Goal: Transaction & Acquisition: Purchase product/service

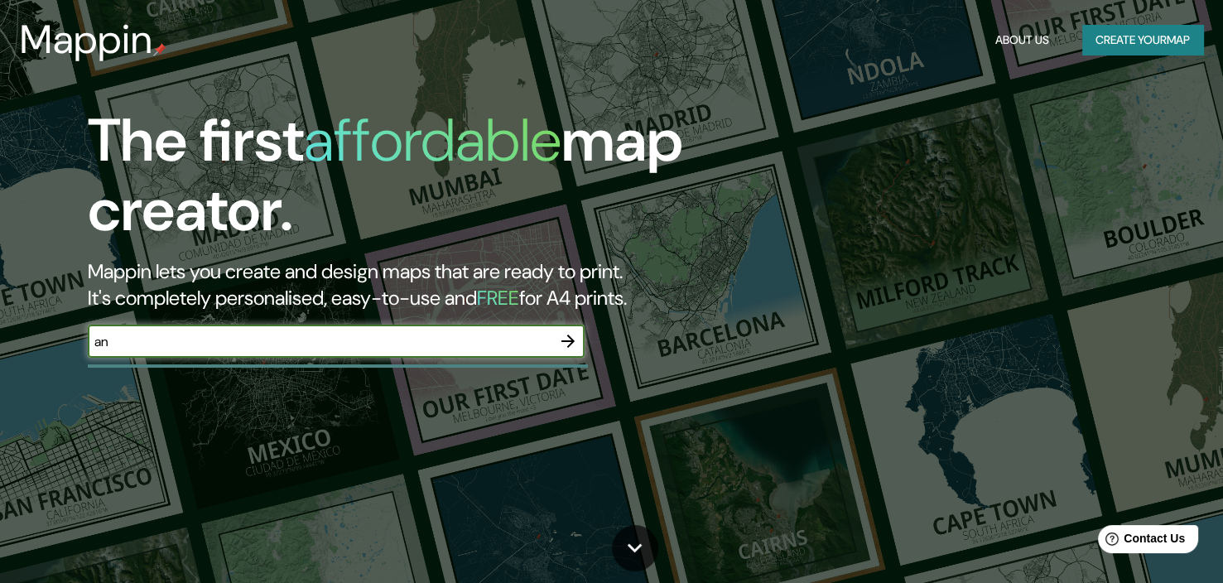
type input "a"
type input "volcan antuco"
click at [377, 348] on input "volcan antuco" at bounding box center [320, 341] width 464 height 19
click at [376, 348] on input "volcan antuco" at bounding box center [320, 341] width 464 height 19
click at [574, 338] on icon "button" at bounding box center [568, 341] width 20 height 20
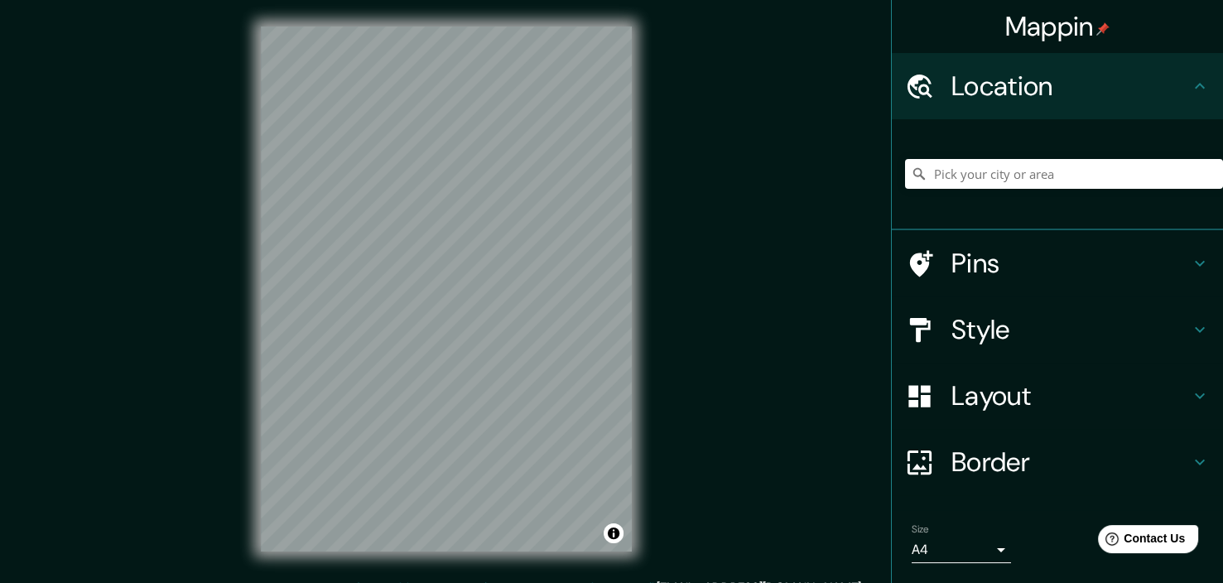
click at [1122, 264] on h4 "Pins" at bounding box center [1070, 263] width 238 height 33
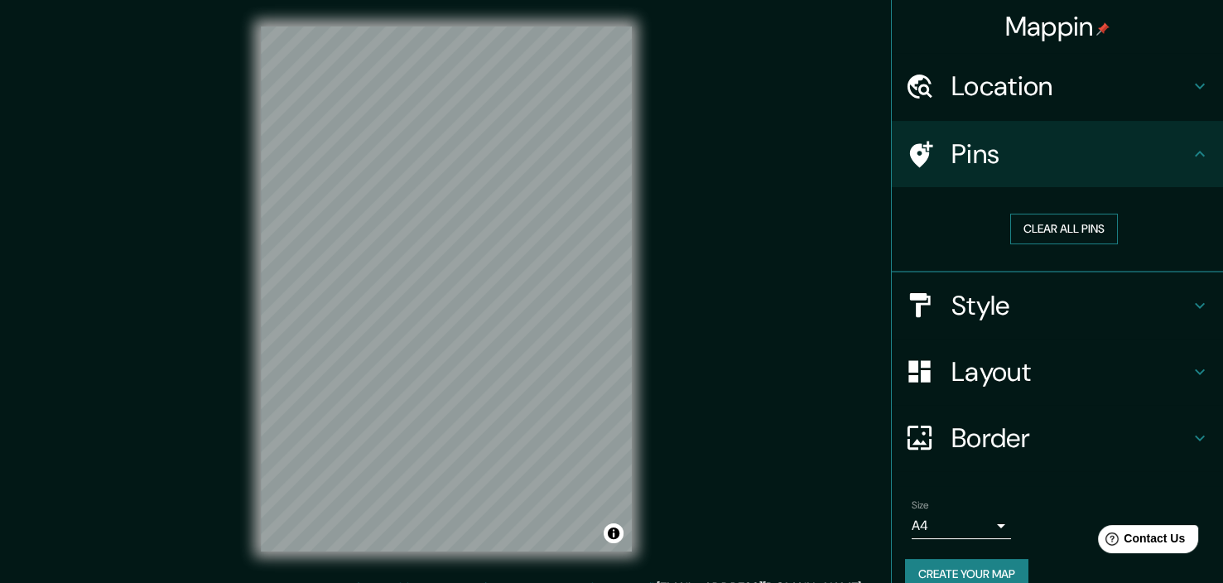
click at [1083, 228] on button "Clear all pins" at bounding box center [1064, 229] width 108 height 31
click at [1116, 310] on h4 "Style" at bounding box center [1070, 305] width 238 height 33
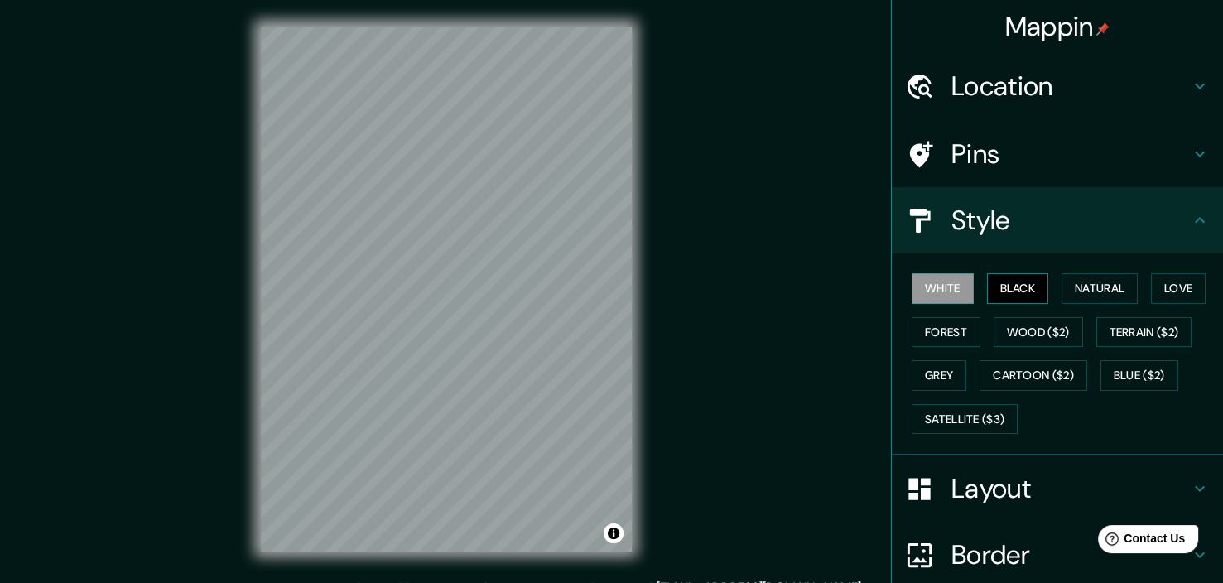
click at [998, 291] on button "Black" at bounding box center [1018, 288] width 62 height 31
click at [936, 290] on button "White" at bounding box center [942, 288] width 62 height 31
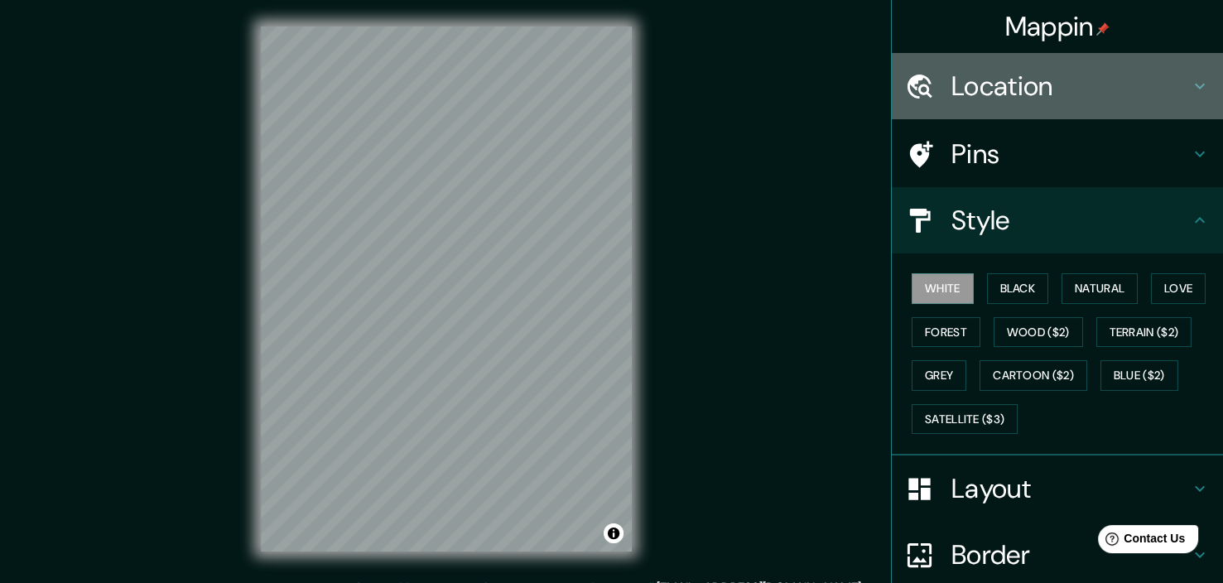
click at [1046, 85] on h4 "Location" at bounding box center [1070, 86] width 238 height 33
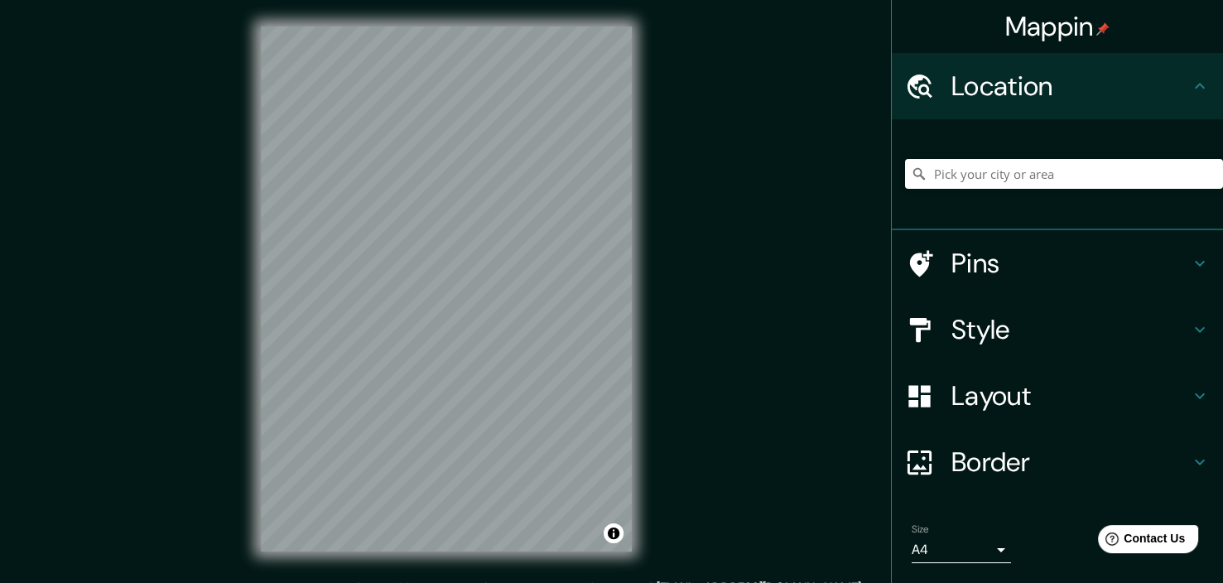
click at [1019, 152] on div at bounding box center [1064, 173] width 318 height 83
click at [1008, 180] on input "Pick your city or area" at bounding box center [1064, 174] width 318 height 30
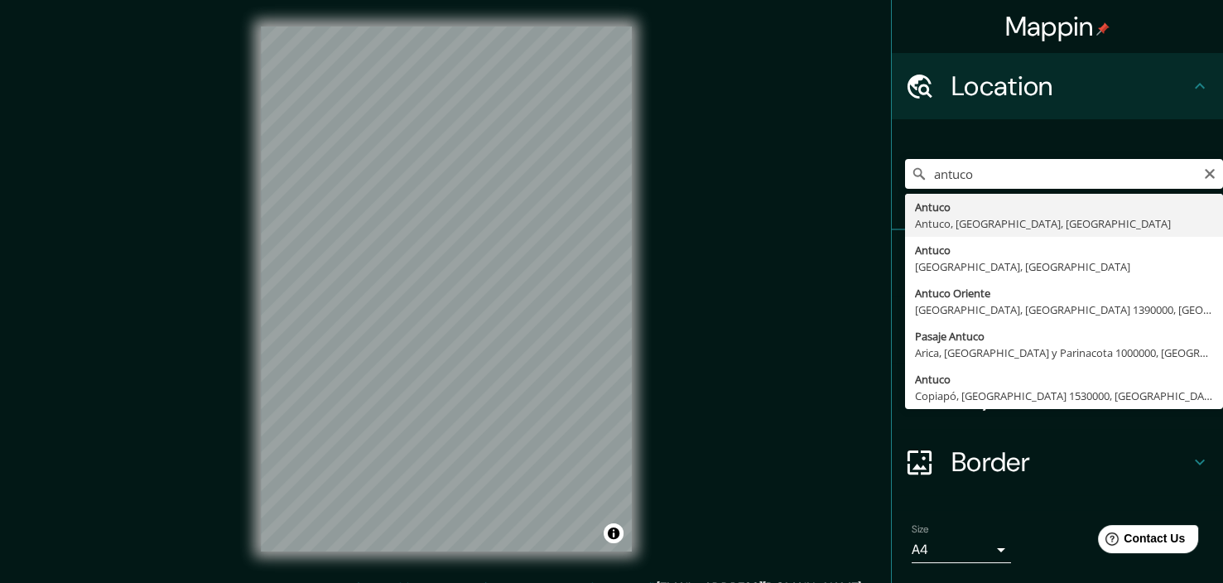
type input "Antuco, [GEOGRAPHIC_DATA], [GEOGRAPHIC_DATA], [GEOGRAPHIC_DATA]"
